Goal: Transaction & Acquisition: Purchase product/service

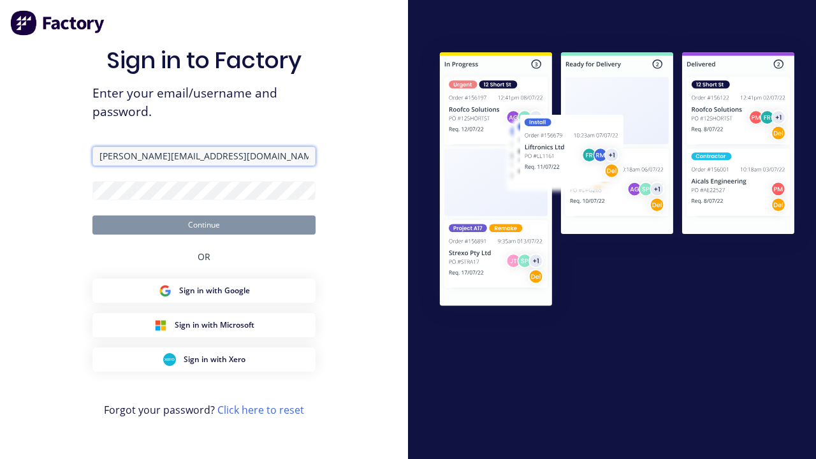
type input "[PERSON_NAME][EMAIL_ADDRESS][DOMAIN_NAME]"
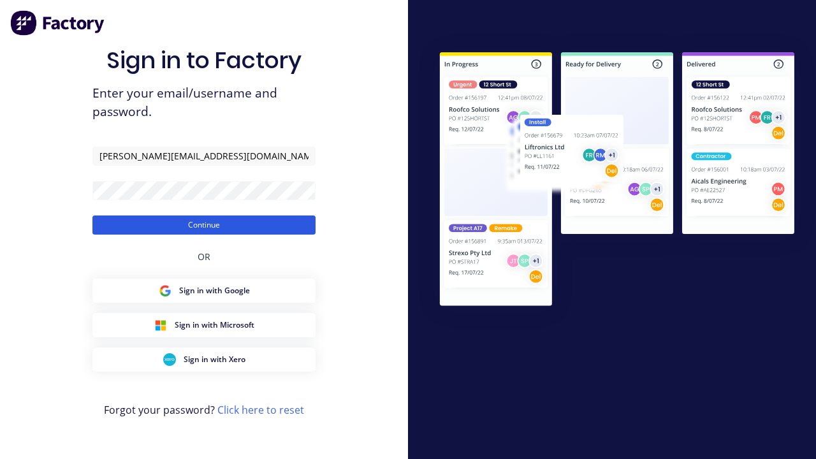
click at [204, 224] on button "Continue" at bounding box center [203, 224] width 223 height 19
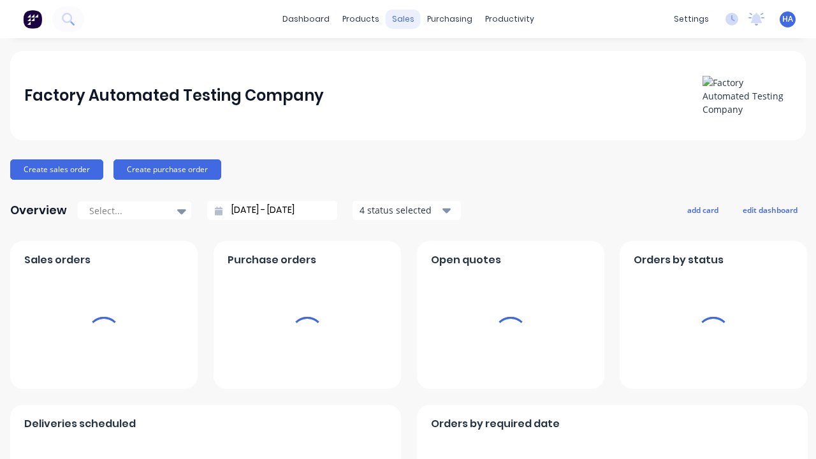
click at [403, 19] on div "sales" at bounding box center [403, 19] width 35 height 19
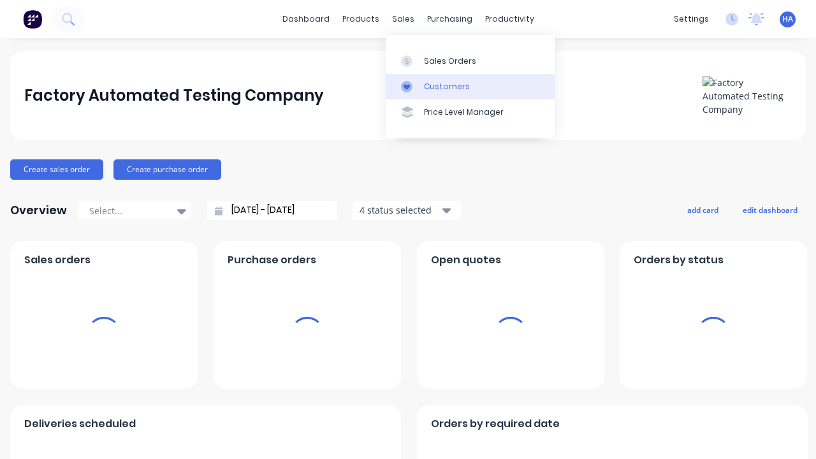
click at [470, 86] on link "Customers" at bounding box center [470, 86] width 169 height 25
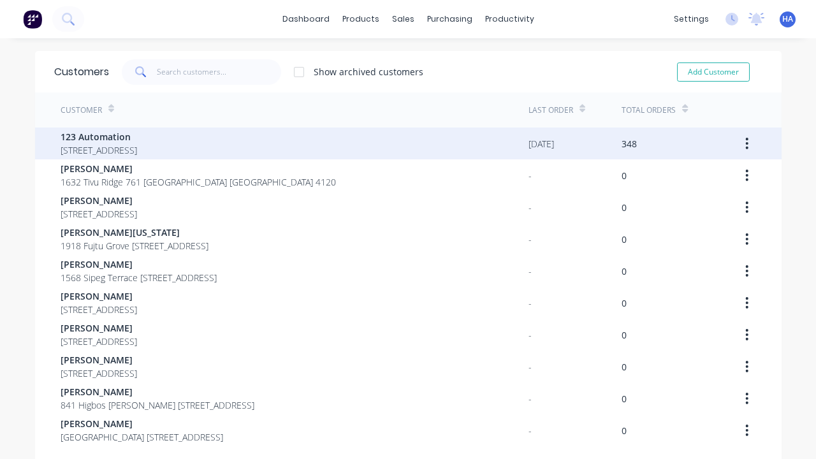
click at [137, 136] on span "123 Automation" at bounding box center [99, 136] width 76 height 13
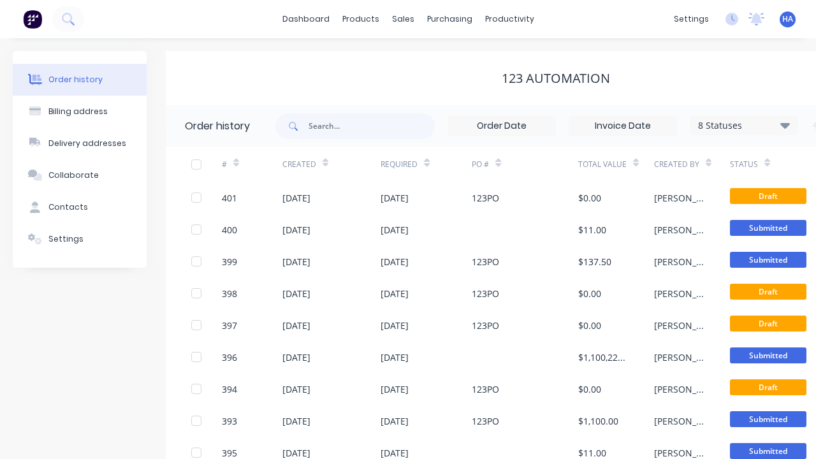
scroll to position [0, 130]
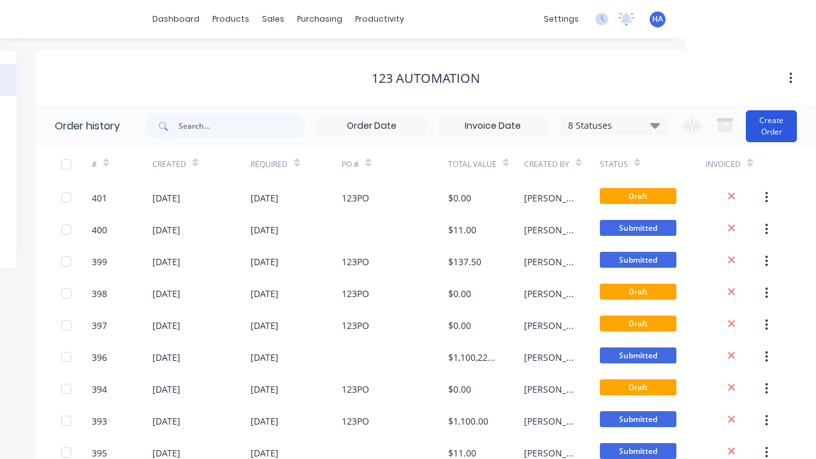
click at [772, 126] on button "Create Order" at bounding box center [771, 126] width 51 height 32
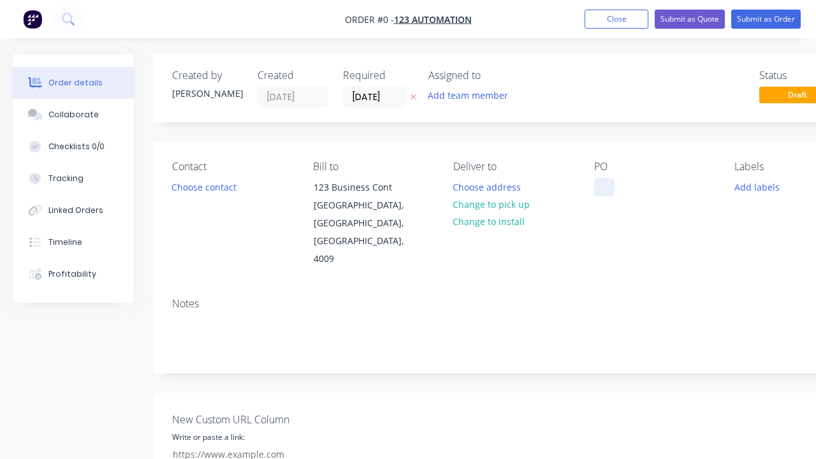
click at [604, 187] on div at bounding box center [604, 187] width 20 height 18
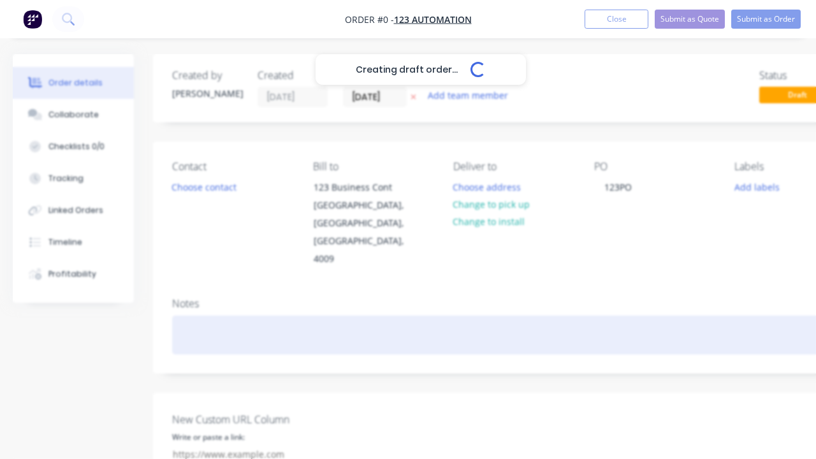
scroll to position [0, 39]
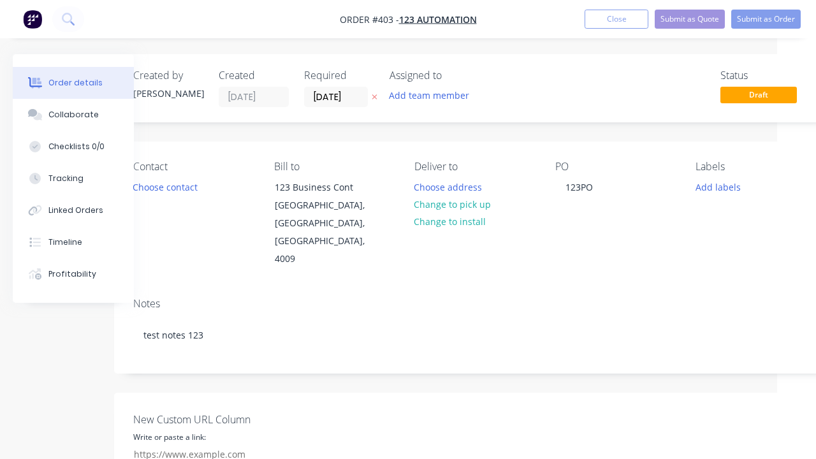
scroll to position [128, 39]
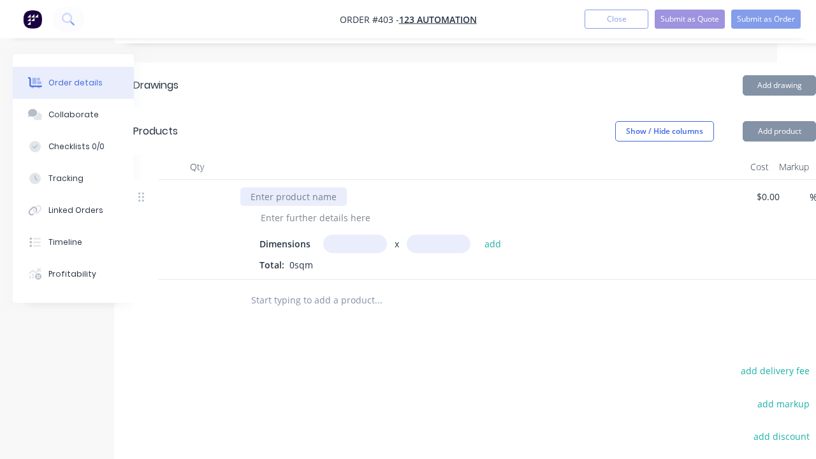
click at [292, 187] on div at bounding box center [293, 196] width 106 height 18
